Goal: Check status: Check status

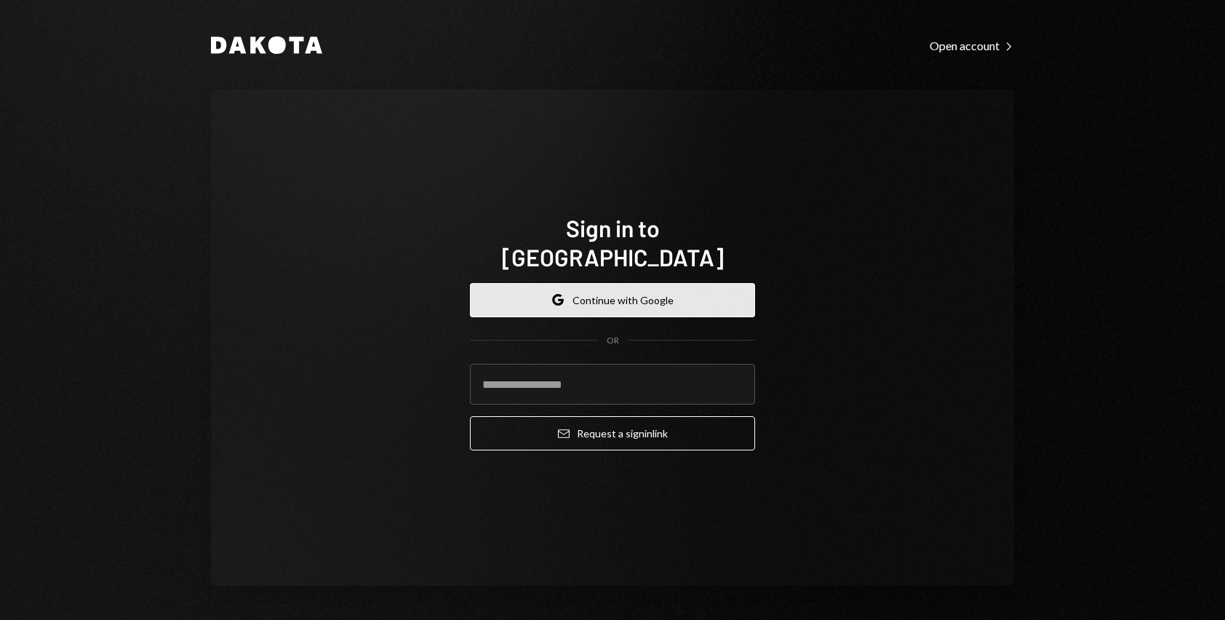
click at [613, 283] on button "Google Continue with Google" at bounding box center [612, 300] width 285 height 34
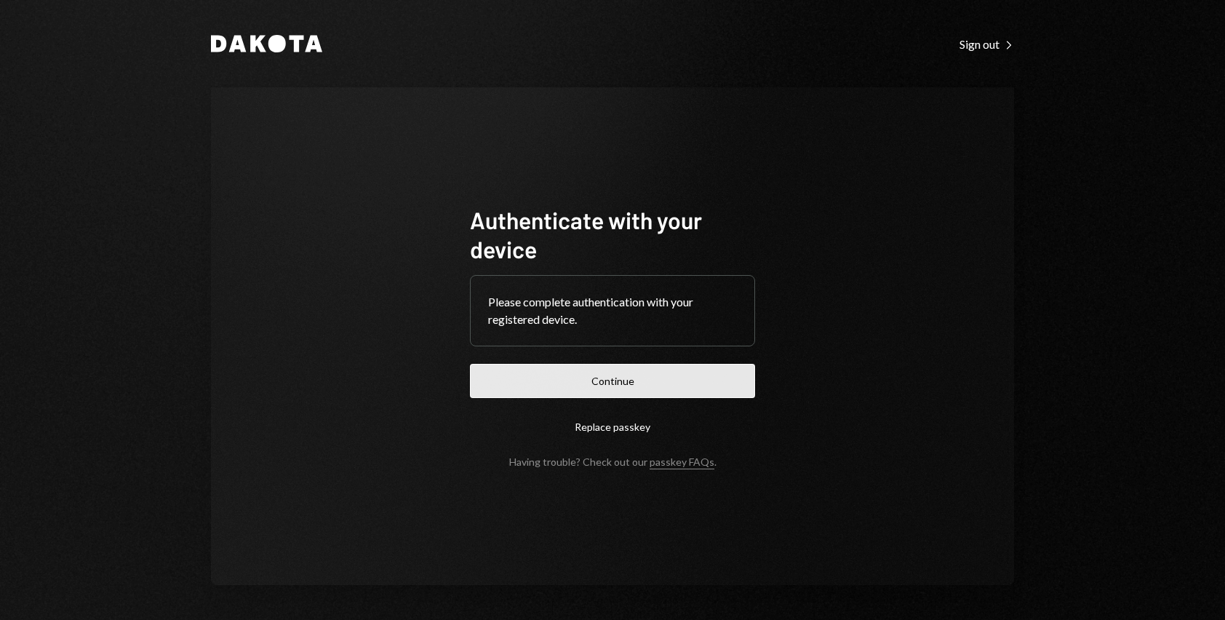
click at [637, 378] on button "Continue" at bounding box center [612, 381] width 285 height 34
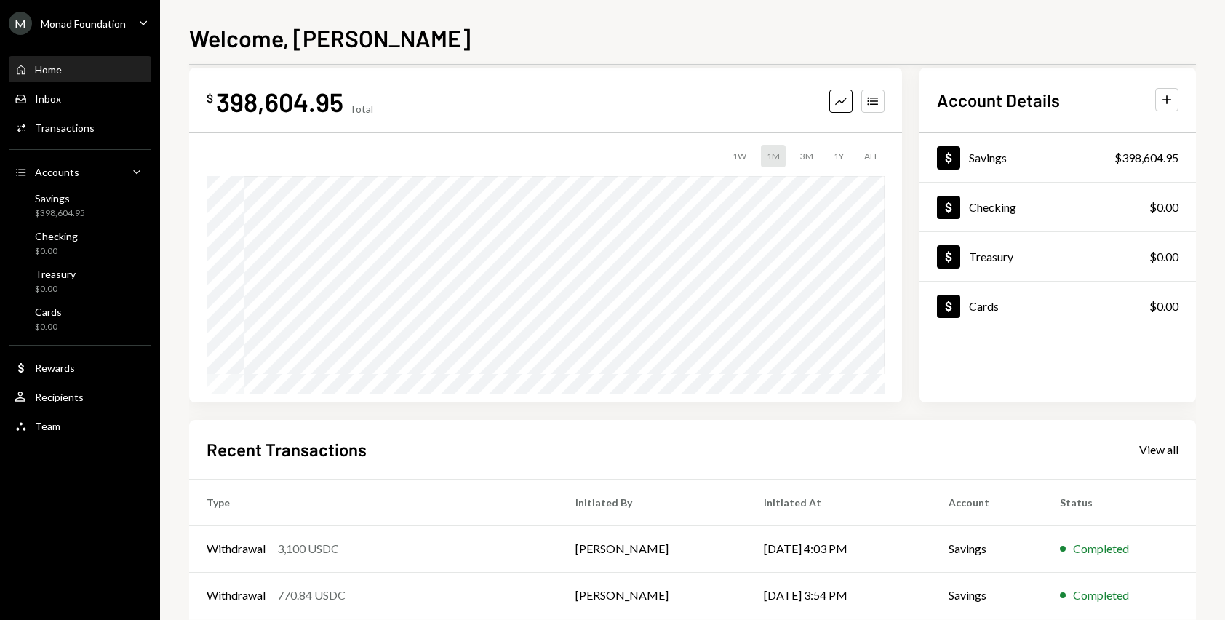
scroll to position [188, 0]
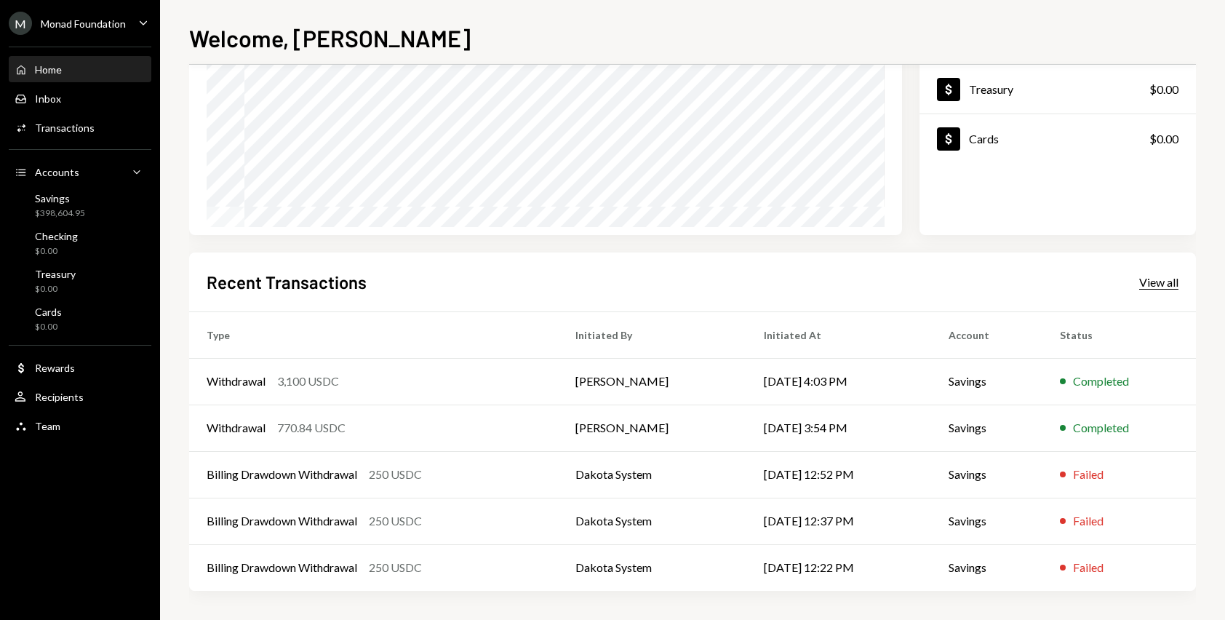
click at [1169, 284] on div "View all" at bounding box center [1159, 282] width 39 height 15
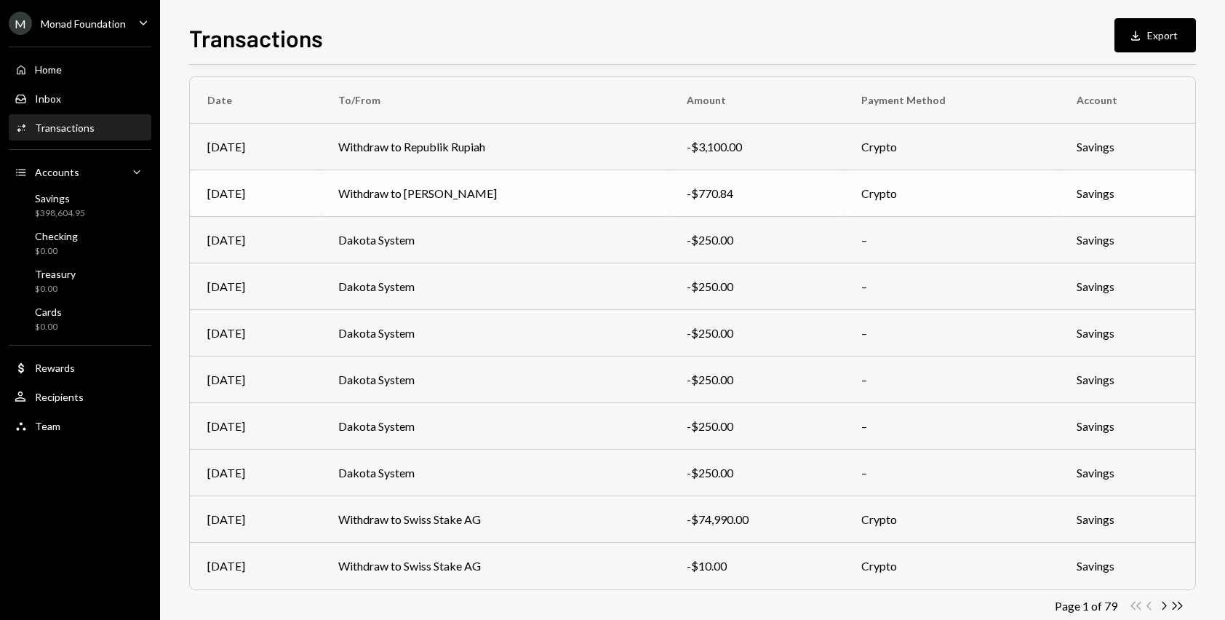
scroll to position [140, 0]
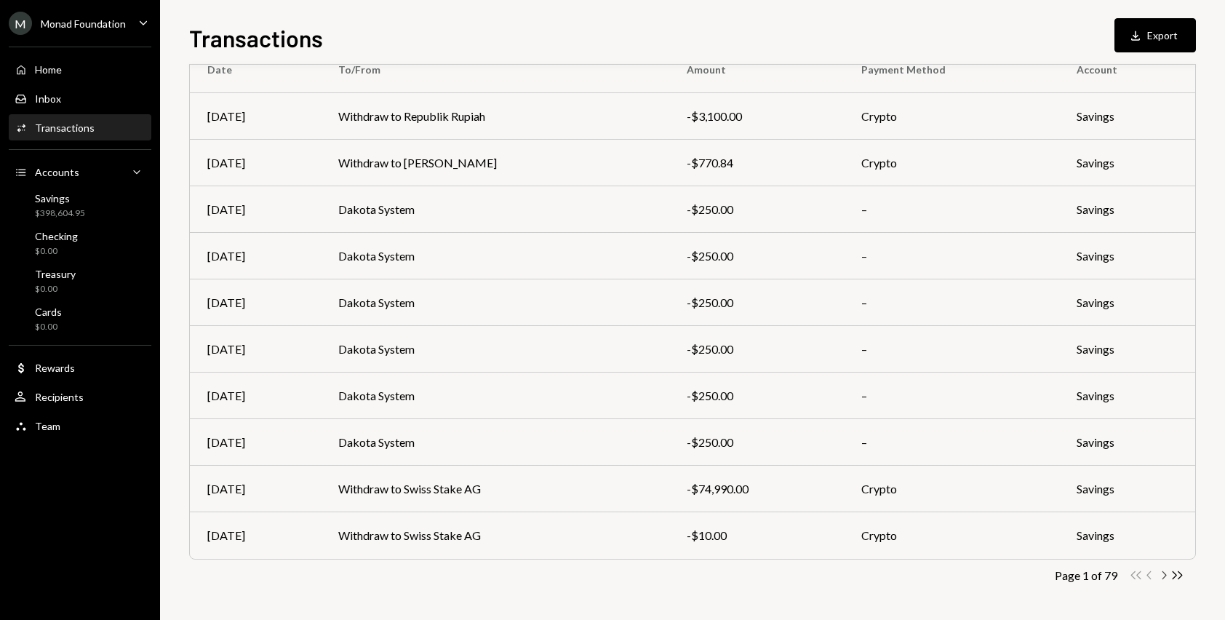
click at [1163, 573] on icon "Chevron Right" at bounding box center [1164, 575] width 14 height 14
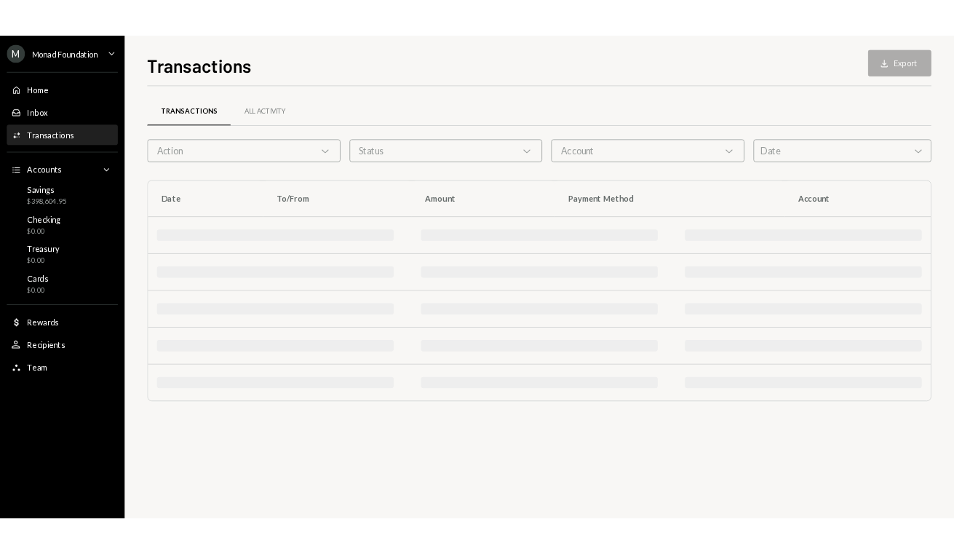
scroll to position [0, 0]
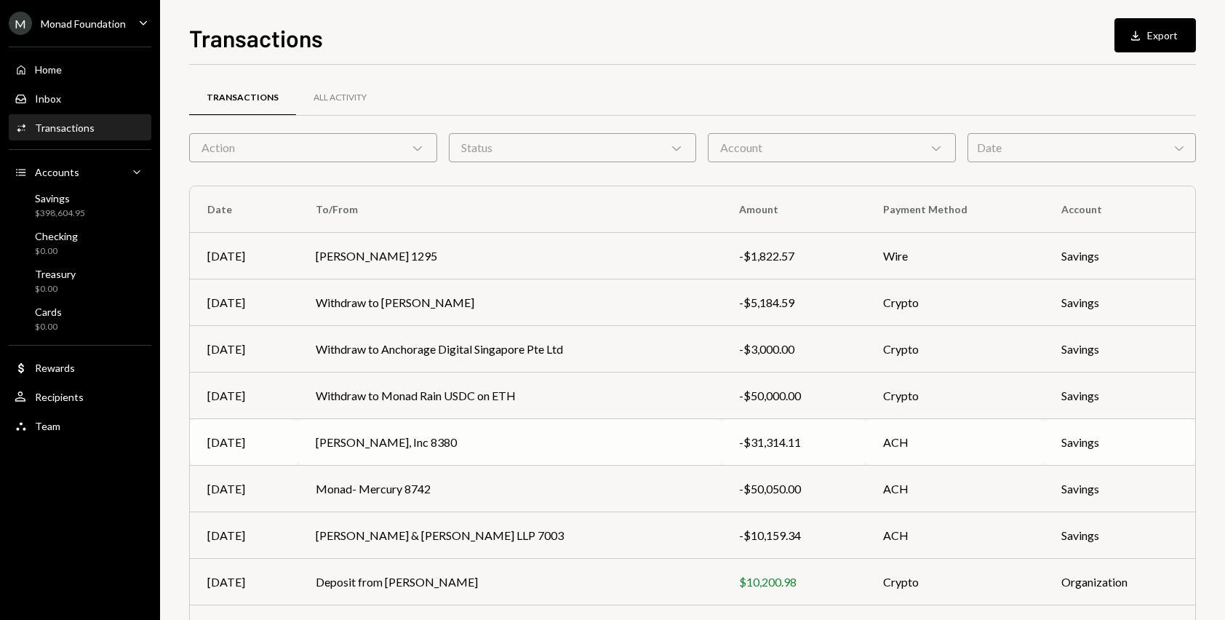
click at [636, 452] on td "[PERSON_NAME], Inc 8380" at bounding box center [509, 442] width 423 height 47
